Goal: Task Accomplishment & Management: Manage account settings

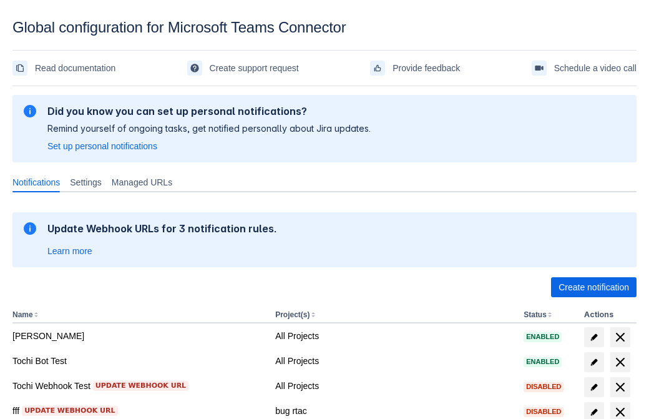
click at [594, 287] on span "Create notification" at bounding box center [594, 287] width 71 height 20
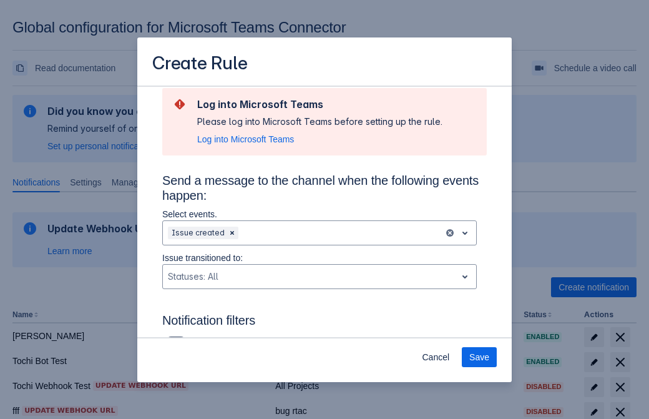
scroll to position [819, 0]
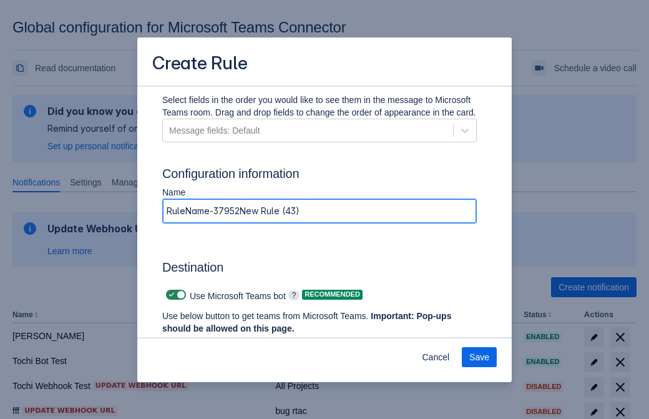
type input "RuleName-379520New Rule (43)"
click at [232, 342] on span "Authenticate in Microsoft Teams" at bounding box center [232, 352] width 124 height 20
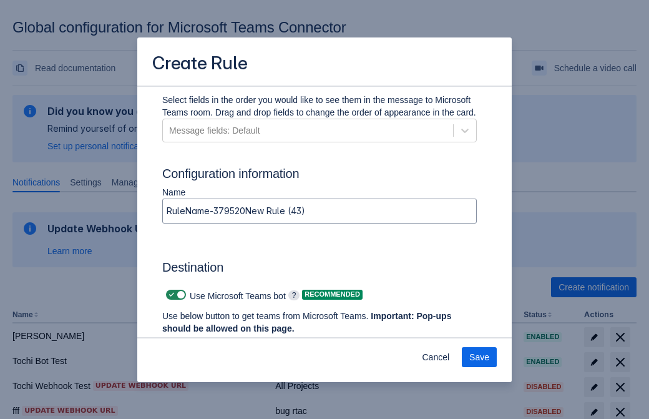
scroll to position [0, 0]
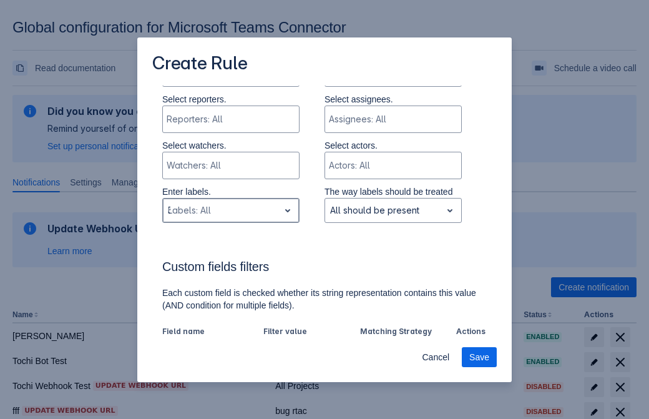
type input "379520_label"
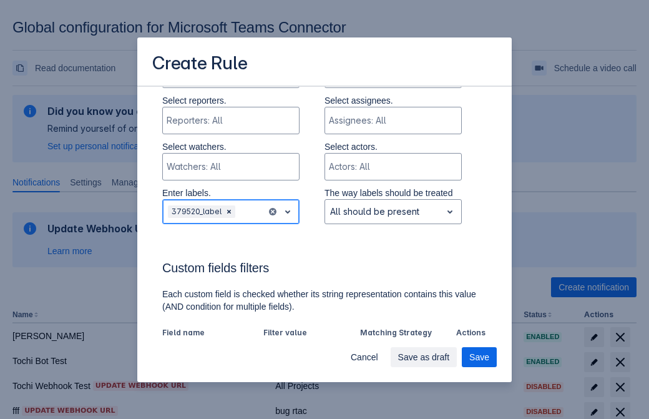
scroll to position [867, 0]
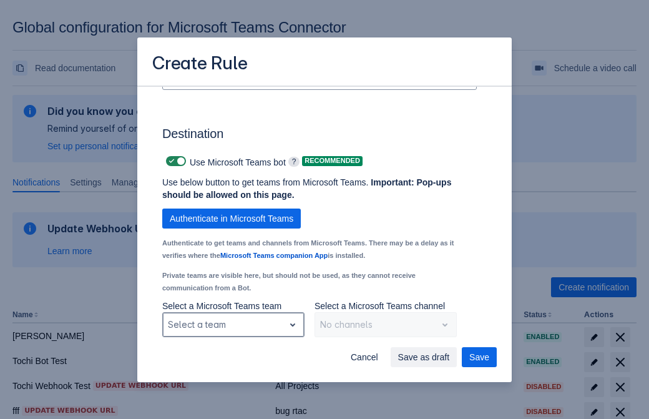
click at [233, 325] on div "Scrollable content" at bounding box center [223, 324] width 111 height 15
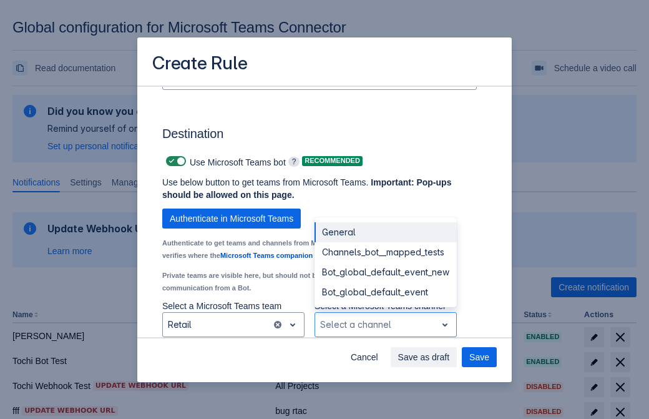
click at [385, 292] on div "Bot_global_default_event" at bounding box center [386, 292] width 142 height 20
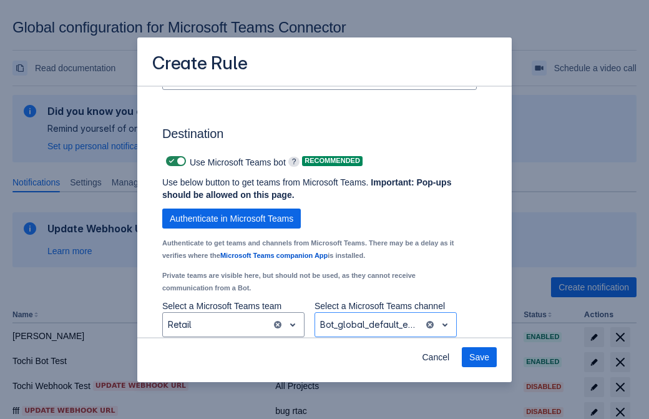
click at [480, 357] on span "Save" at bounding box center [480, 357] width 20 height 20
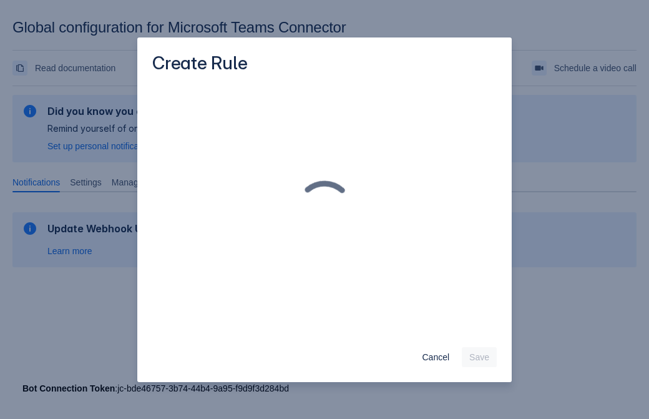
scroll to position [0, 0]
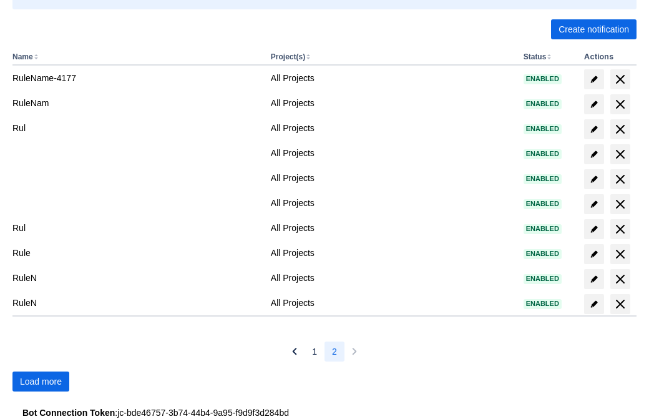
click at [41, 382] on span "Load more" at bounding box center [41, 382] width 42 height 20
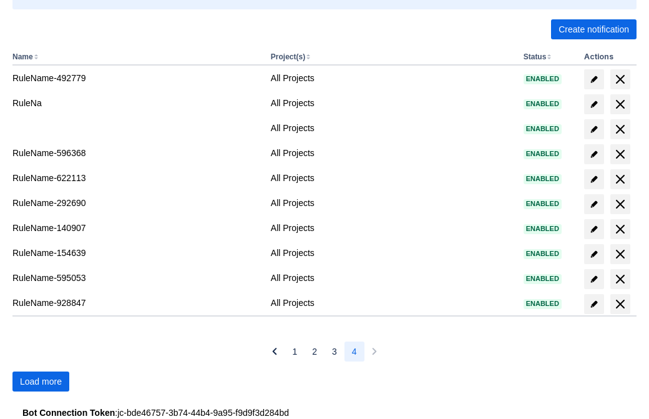
click at [41, 382] on span "Load more" at bounding box center [41, 382] width 42 height 20
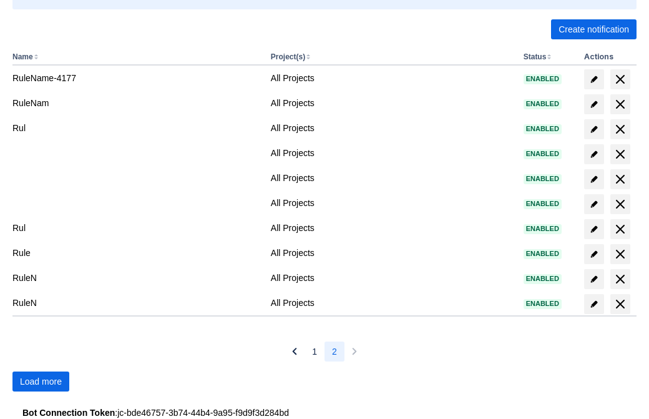
click at [41, 382] on span "Load more" at bounding box center [41, 382] width 42 height 20
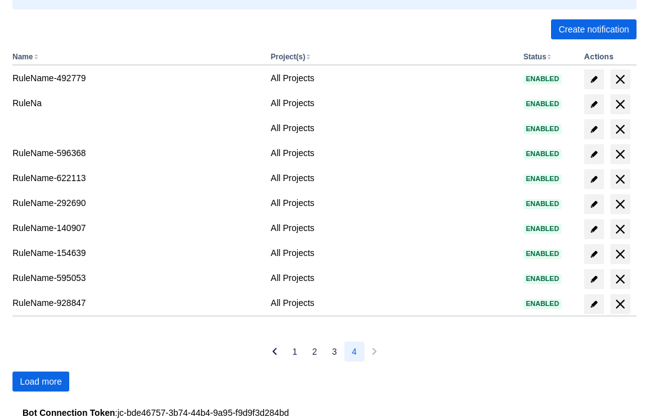
click at [41, 382] on span "Load more" at bounding box center [41, 382] width 42 height 20
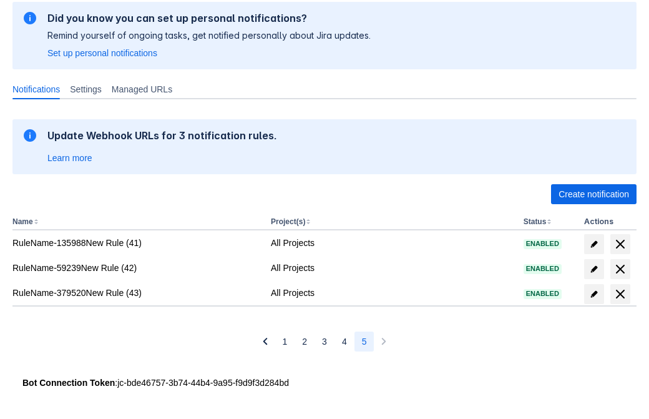
click at [620, 294] on span "delete" at bounding box center [620, 294] width 15 height 15
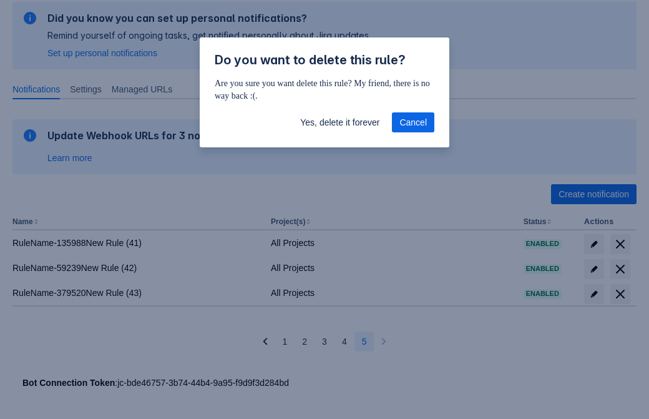
click at [340, 122] on span "Yes, delete it forever" at bounding box center [339, 122] width 79 height 20
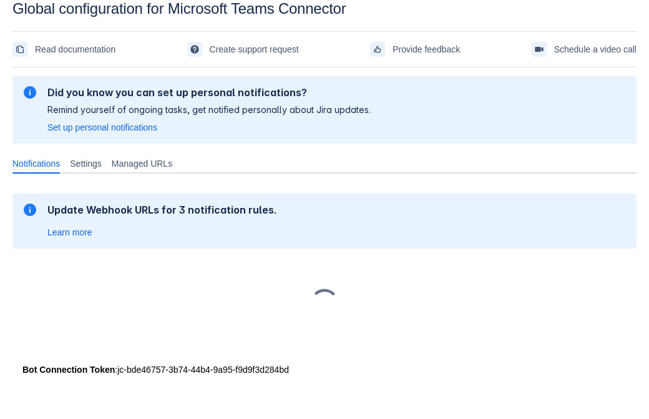
scroll to position [19, 0]
